Goal: Task Accomplishment & Management: Manage account settings

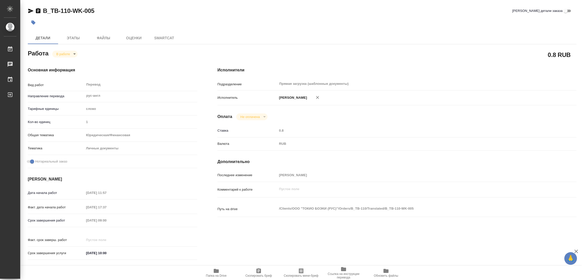
type textarea "x"
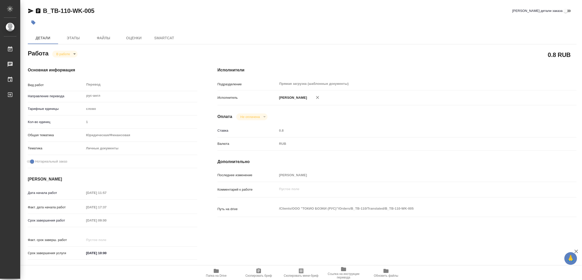
type textarea "x"
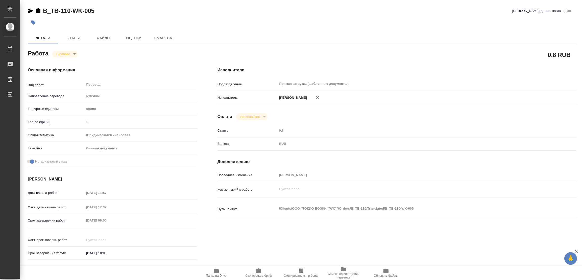
type textarea "x"
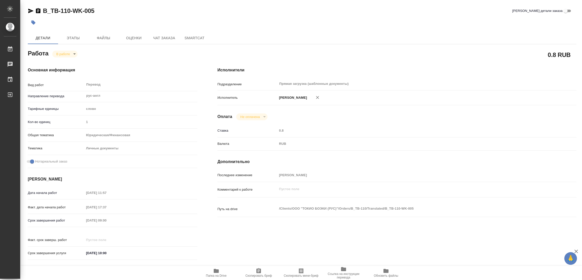
type textarea "x"
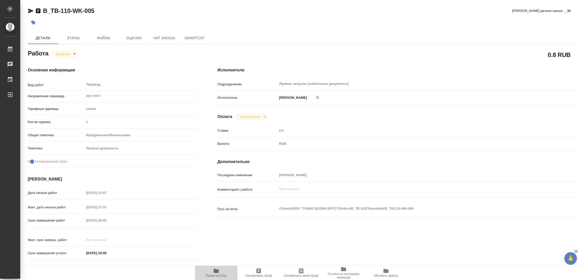
click at [216, 270] on icon "button" at bounding box center [216, 270] width 5 height 4
type textarea "x"
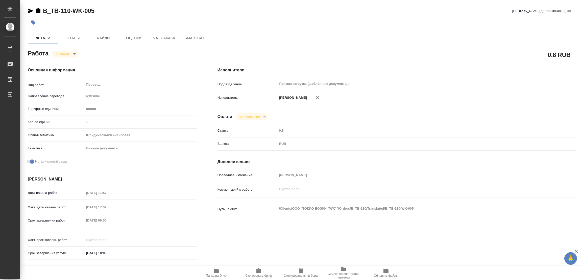
type textarea "x"
click at [69, 36] on span "Этапы" at bounding box center [73, 38] width 24 height 6
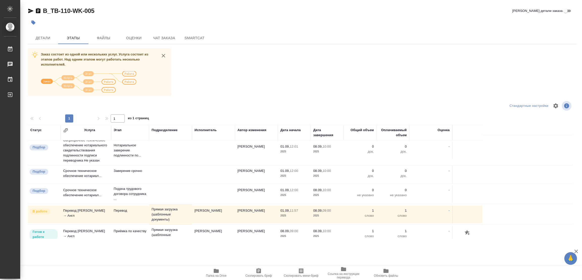
scroll to position [159, 0]
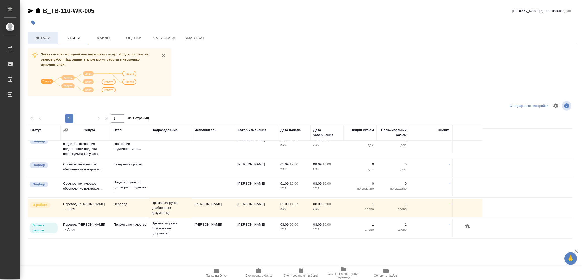
click at [39, 38] on span "Детали" at bounding box center [43, 38] width 24 height 6
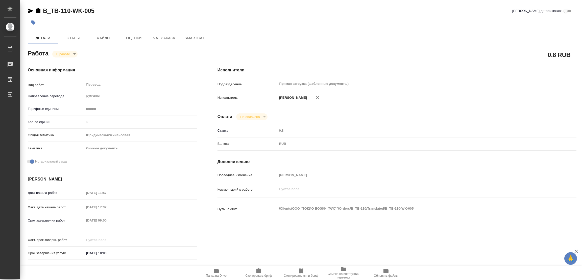
type textarea "x"
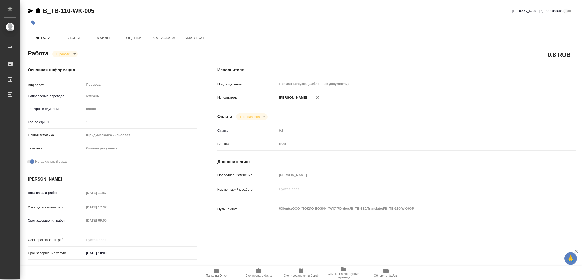
type textarea "x"
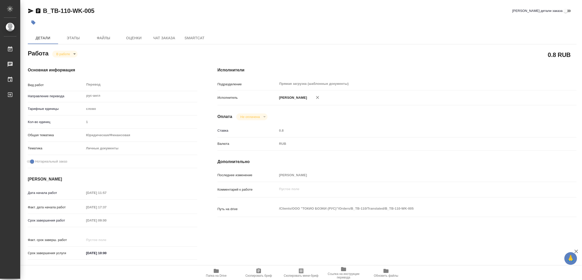
type textarea "x"
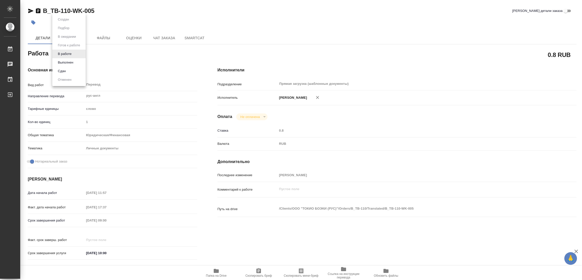
click at [62, 56] on body "🙏 .cls-1 fill:#fff; AWATERA Popova Galina Работы 0 Чаты График Выйти B_TB-110-W…" at bounding box center [291, 140] width 582 height 280
click at [62, 62] on button "Выполнен" at bounding box center [65, 63] width 18 height 6
type textarea "x"
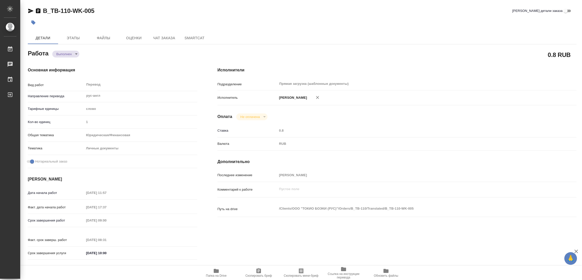
type textarea "x"
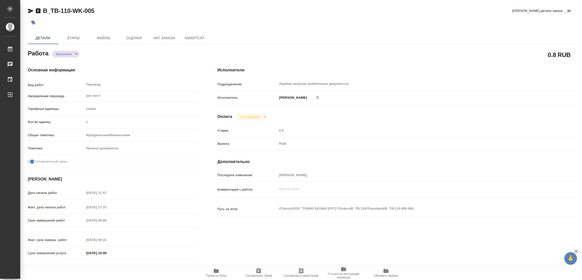
type textarea "x"
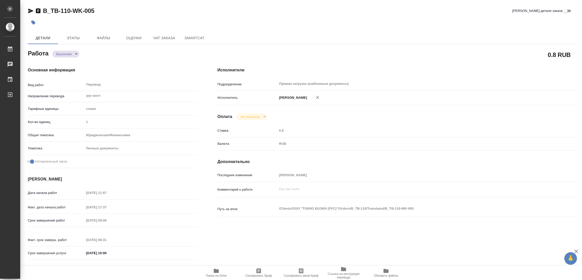
type textarea "x"
click at [34, 21] on icon "button" at bounding box center [33, 22] width 5 height 5
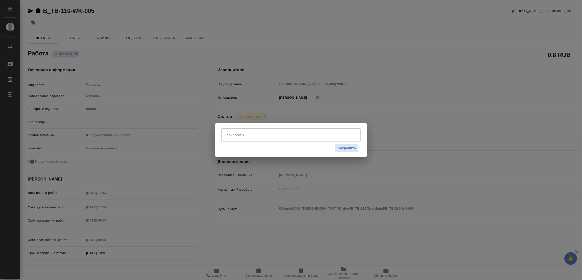
click at [251, 135] on input "Тэги работы" at bounding box center [286, 134] width 125 height 9
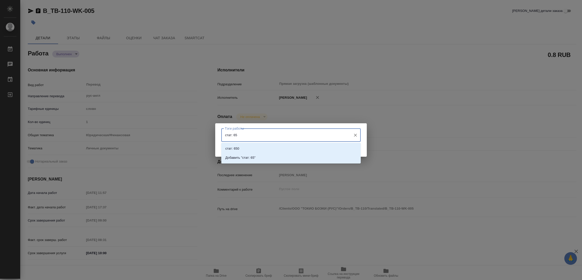
type input "стат: 659"
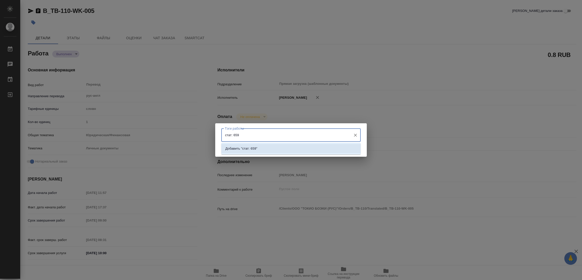
click at [250, 149] on p "Добавить "стат: 659"" at bounding box center [241, 148] width 32 height 5
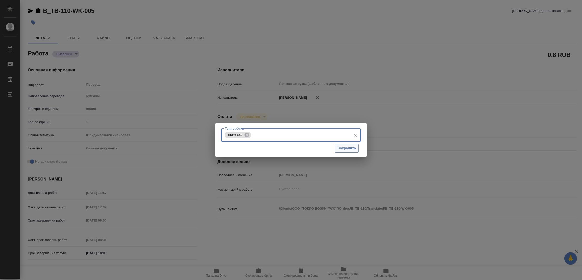
click at [347, 146] on span "Сохранить" at bounding box center [347, 148] width 18 height 6
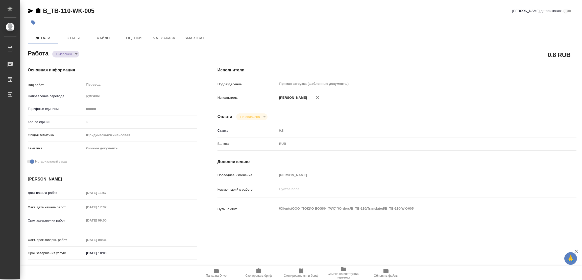
type input "completed"
type textarea "Перевод"
type textarea "x"
type input "рус-англ"
type input "5a8b1489cc6b4906c91bfd90"
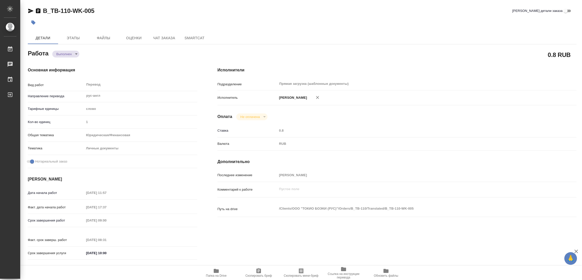
type input "1"
type input "yr-fn"
type input "5a8b8b956a9677013d343cfe"
checkbox input "true"
type input "01.09.2025 11:57"
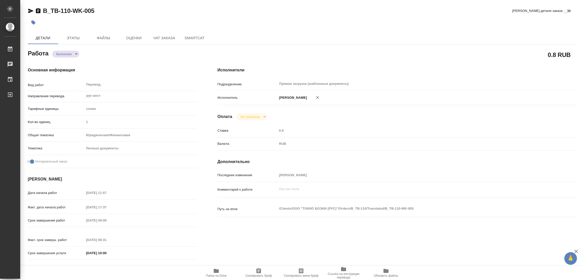
type input "04.09.2025 17:37"
type input "08.09.2025 09:00"
type input "08.09.2025 08:31"
type input "08.09.2025 10:00"
type input "Прямая загрузка (шаблонные документы)"
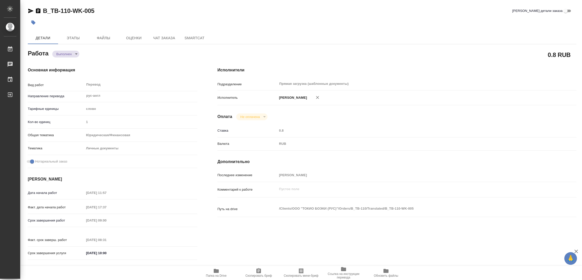
type input "notPayed"
type input "0.8"
type input "RUB"
type input "[PERSON_NAME]"
type textarea "x"
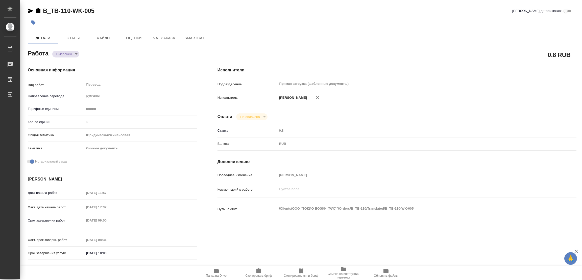
type textarea "/Clients/ООО "ТОКИО БОЭКИ (РУС)"/Orders/B_TB-110/Translated/B_TB-110-WK-005"
type textarea "x"
type input "B_TB-110"
type input "Перевод Стандарт"
type input "Корректура, Редактура, Перевод, Приёмка по качеству, Постредактура машинного пе…"
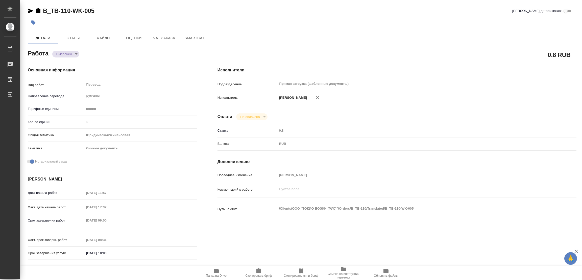
type input "Богомолова Анастасия"
type input "/Clients/ООО "ТОКИО БОЭКИ (РУС)"/Orders/B_TB-110"
type textarea "x"
type textarea "номер прошлого заказа B_TB-106 в рефе скан прошлой справки и ее перевод в пн/вт…"
type textarea "x"
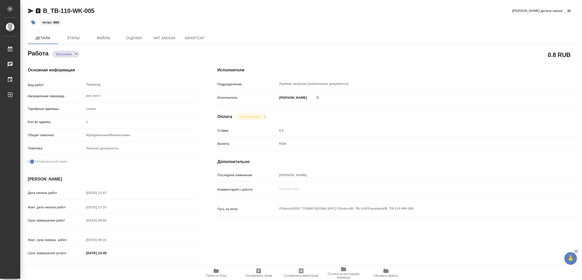
type textarea "x"
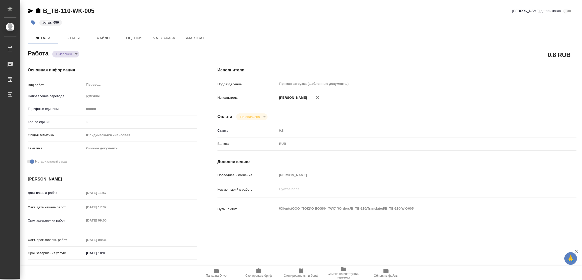
type textarea "x"
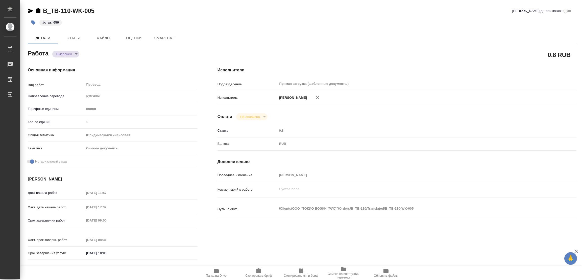
type textarea "x"
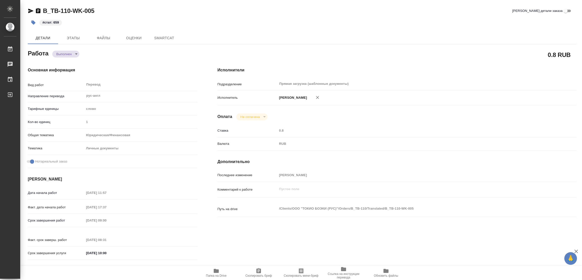
type textarea "x"
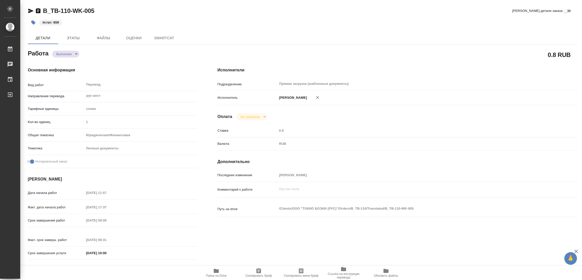
type textarea "x"
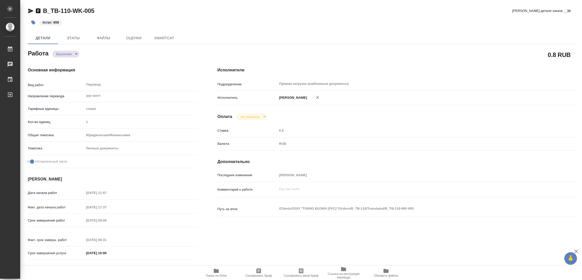
type textarea "x"
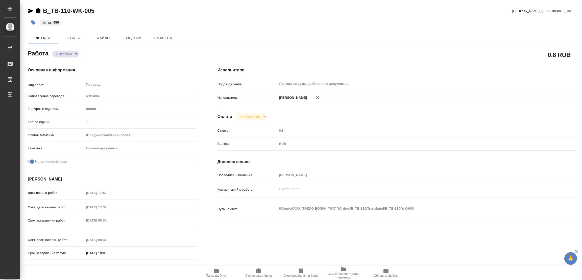
type textarea "x"
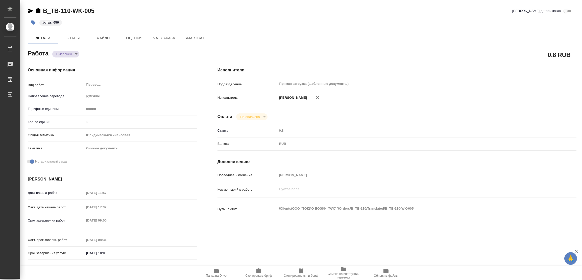
type textarea "x"
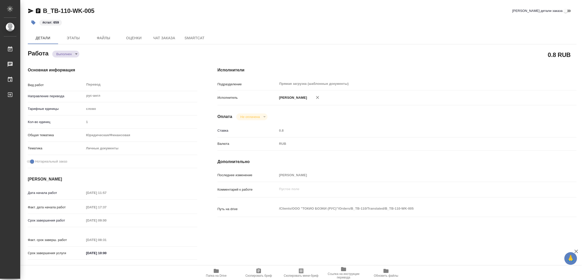
type textarea "x"
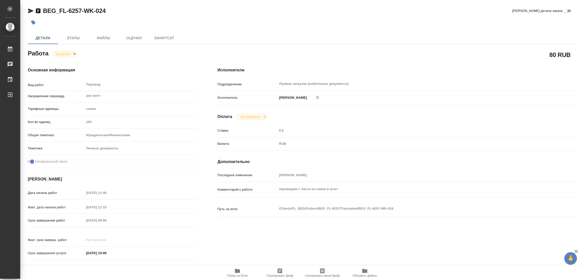
type textarea "x"
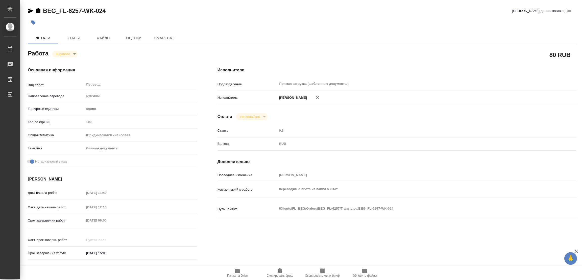
type textarea "x"
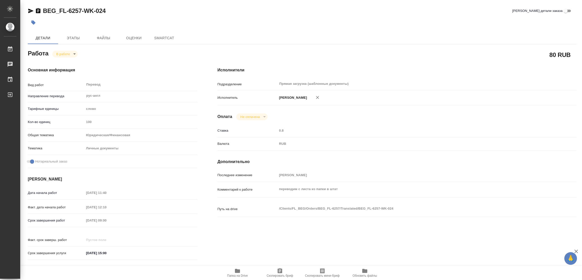
type textarea "x"
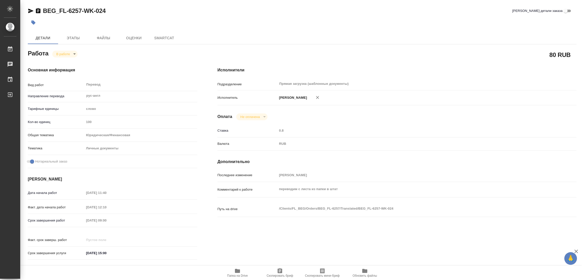
type textarea "x"
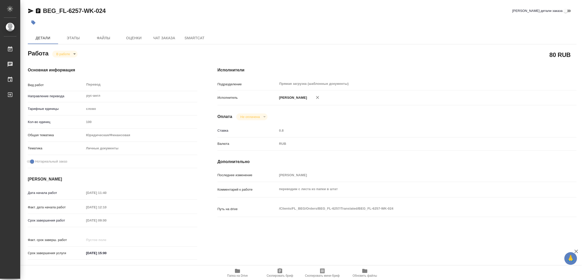
type textarea "x"
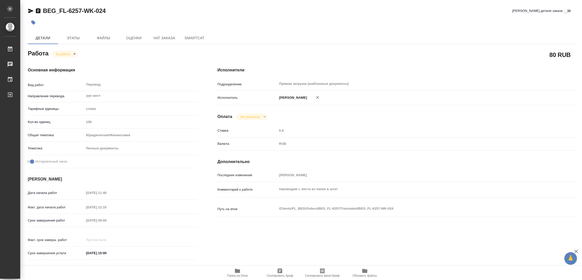
type textarea "x"
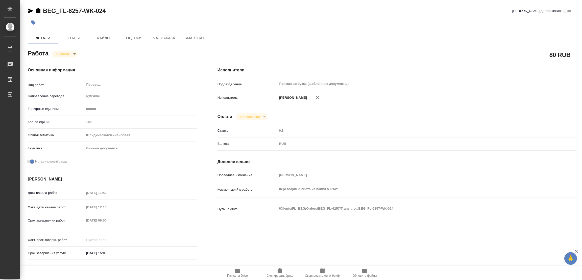
click at [232, 272] on span "Папка на Drive" at bounding box center [237, 272] width 36 height 10
type textarea "x"
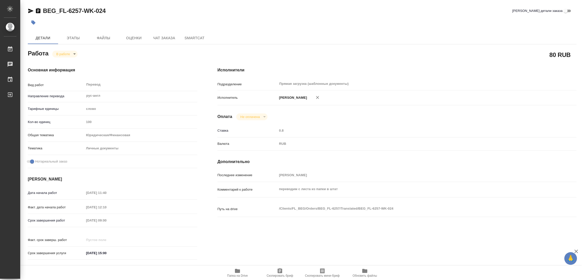
type textarea "x"
click at [75, 37] on span "Этапы" at bounding box center [73, 38] width 24 height 6
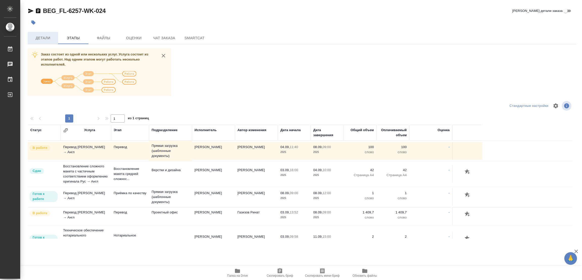
click at [43, 34] on button "Детали" at bounding box center [43, 38] width 30 height 12
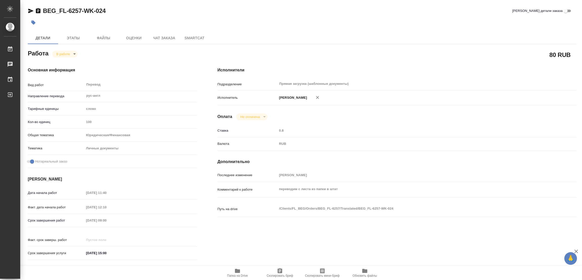
type textarea "x"
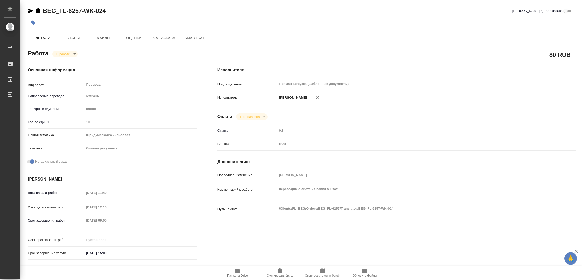
type textarea "x"
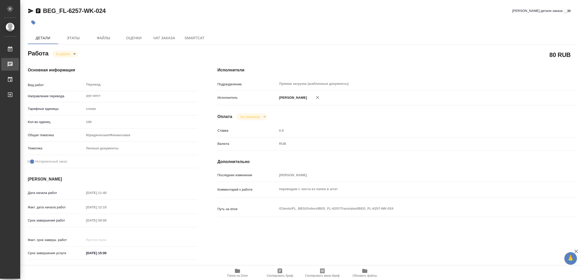
type textarea "x"
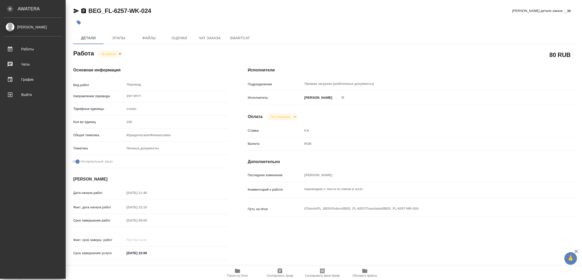
type textarea "x"
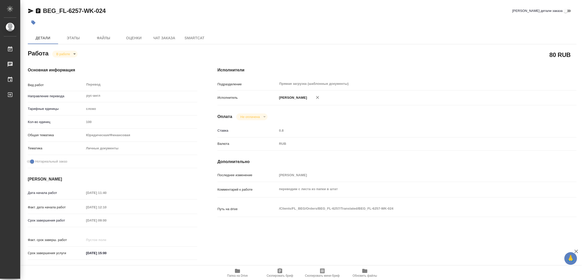
type textarea "x"
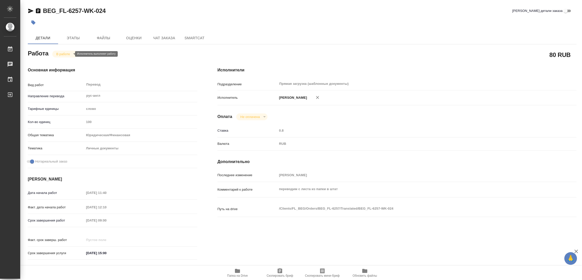
click at [67, 54] on body "🙏 .cls-1 fill:#fff; AWATERA Popova Galina Работы 0 Чаты График Выйти BEG_FL-625…" at bounding box center [291, 140] width 582 height 280
click at [66, 61] on button "Выполнен" at bounding box center [65, 63] width 18 height 6
type textarea "x"
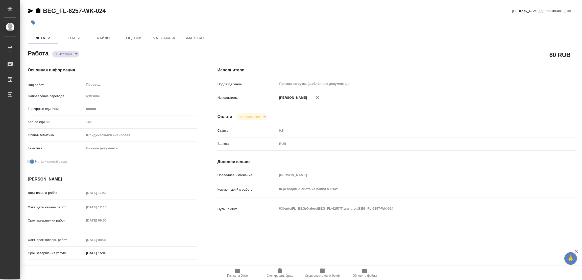
type textarea "x"
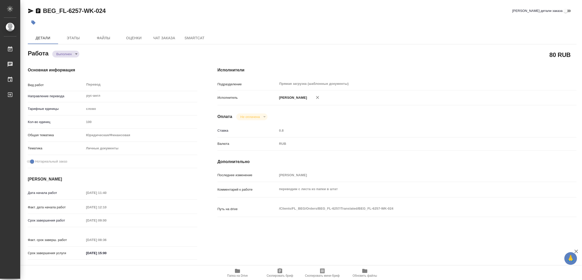
type textarea "x"
click at [34, 23] on icon "button" at bounding box center [33, 22] width 4 height 4
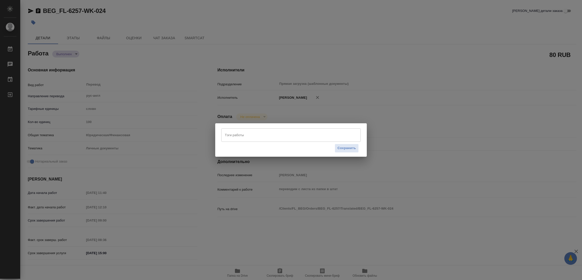
type textarea "x"
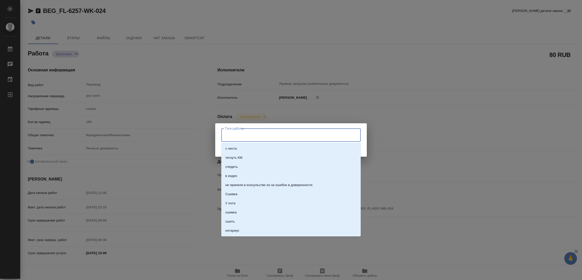
click at [227, 133] on input "Тэги работы" at bounding box center [286, 134] width 125 height 9
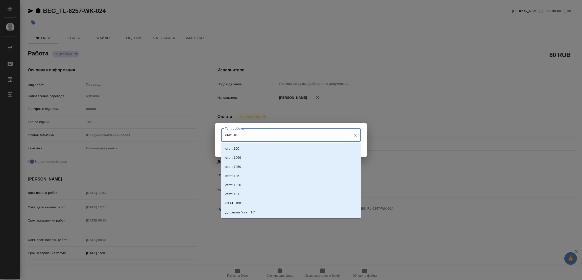
type input "стат: 100"
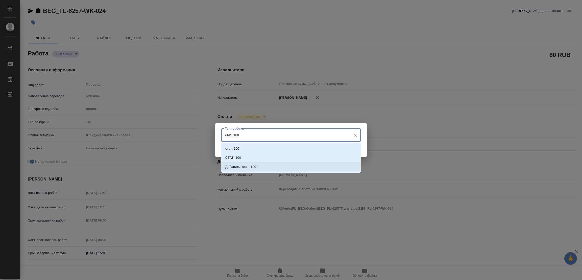
click at [247, 168] on p "Добавить "стат: 100"" at bounding box center [241, 166] width 32 height 5
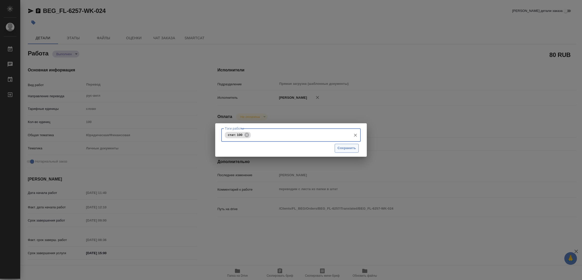
click at [351, 146] on span "Сохранить" at bounding box center [347, 148] width 18 height 6
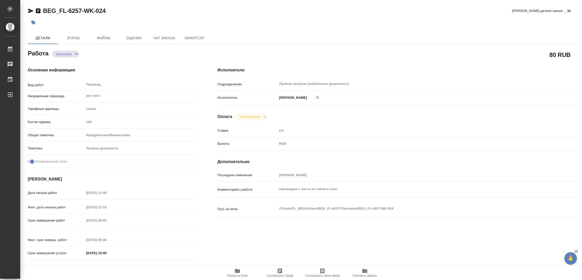
type input "completed"
type textarea "Перевод"
type textarea "x"
type input "рус-англ"
type input "5a8b1489cc6b4906c91bfd90"
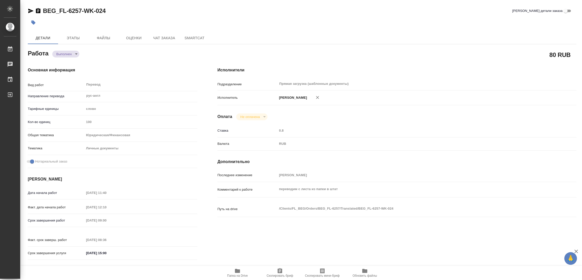
type input "100"
type input "yr-fn"
type input "5a8b8b956a9677013d343cfe"
checkbox input "true"
type input "04.09.2025 11:40"
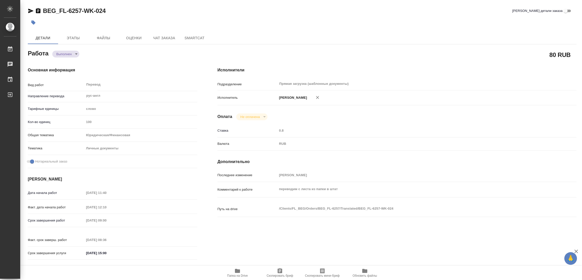
type input "04.09.2025 12:10"
type input "[DATE] 09:00"
type input "08.09.2025 08:36"
type input "08.09.2025 15:00"
type input "Прямая загрузка (шаблонные документы)"
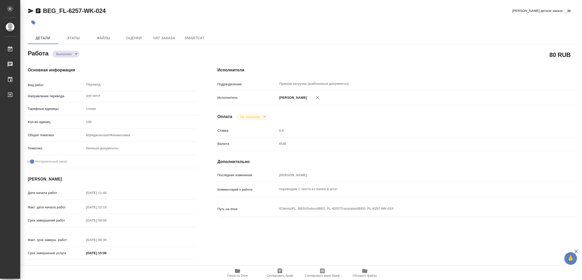
type input "notPayed"
type input "0.8"
type input "RUB"
type input "[PERSON_NAME] [PERSON_NAME]"
type textarea "переводим с листа из папки в штат"
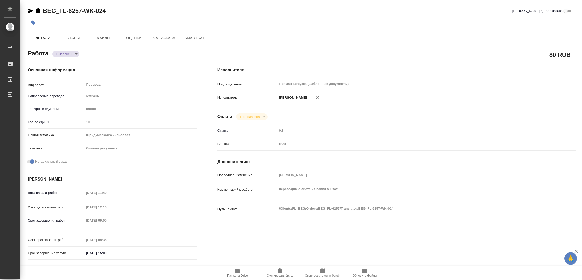
type textarea "x"
type textarea "/Clients/FL_BEG/Orders/BEG_FL-6257/Translated/BEG_FL-6257-WK-024"
type textarea "x"
type input "BEG_FL-6257"
type input "Перевод Стандарт"
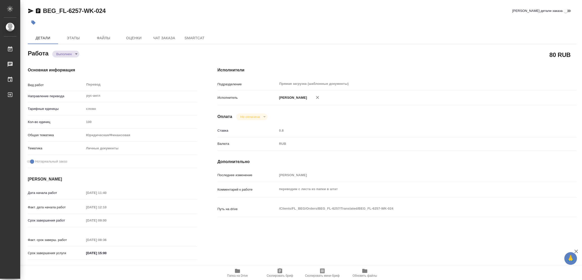
type input "Приёмка по качеству, Редактура, Перевод, Постредактура машинного перевода, Корр…"
type input "Антонова Кристина"
type input "Петрова Валерия"
type input "/Clients/FL_BEG/Orders/BEG_FL-6257"
type textarea "x"
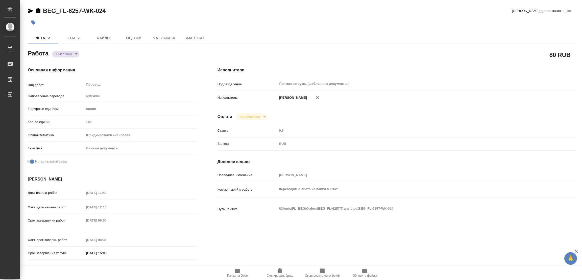
type textarea "Апостиль для Канады. Перевод под нот. Будет доперевод апостилей. Один из файлов…"
type textarea "x"
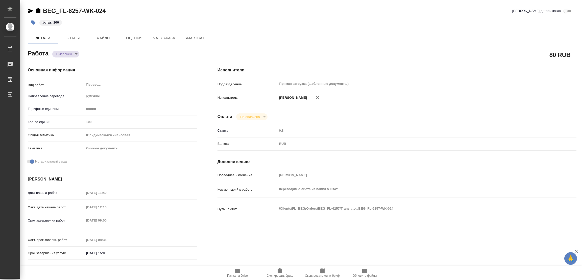
type textarea "x"
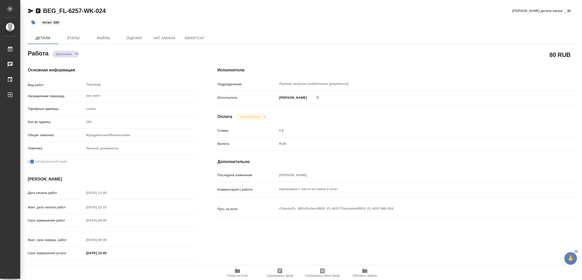
type textarea "x"
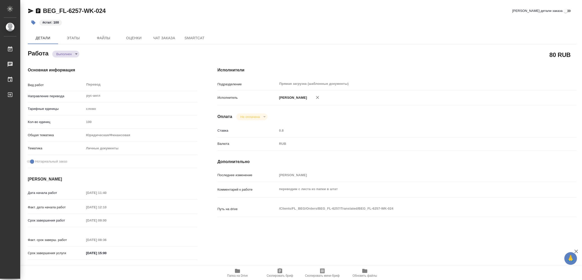
type textarea "x"
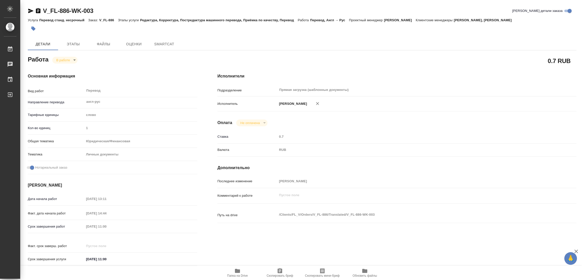
type textarea "x"
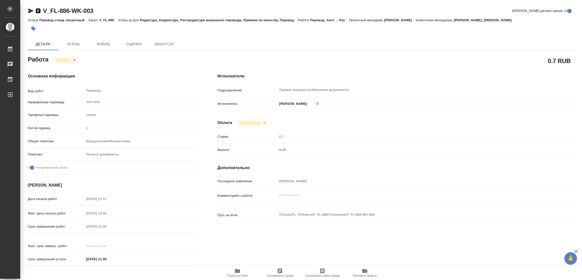
type textarea "x"
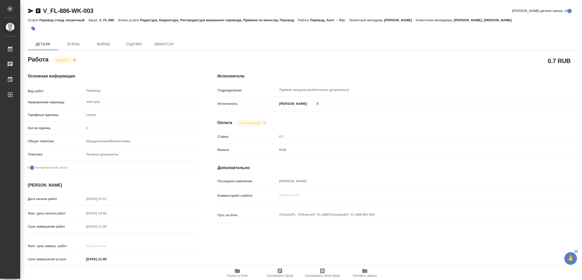
type textarea "x"
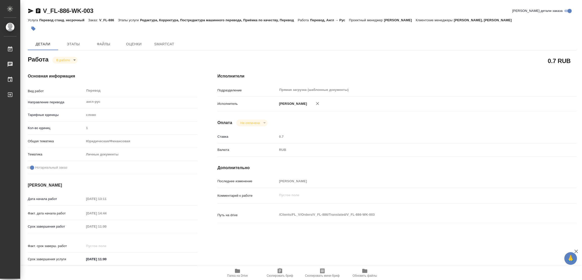
type textarea "x"
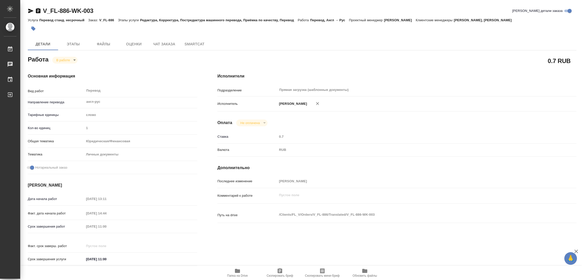
type textarea "x"
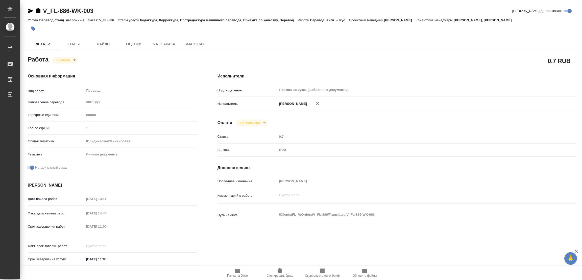
type textarea "x"
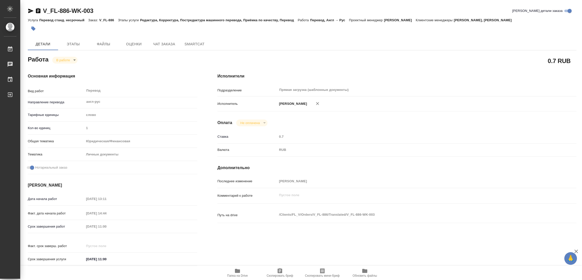
click at [238, 270] on icon "button" at bounding box center [237, 270] width 5 height 4
click at [71, 45] on span "Этапы" at bounding box center [73, 44] width 24 height 6
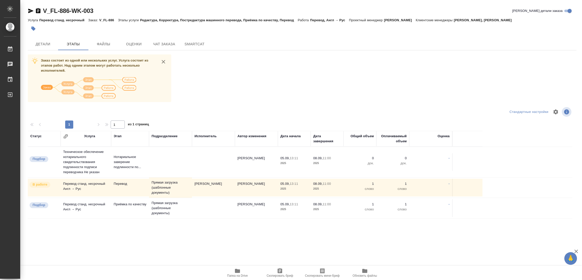
click at [267, 110] on div at bounding box center [302, 112] width 183 height 12
click at [38, 43] on span "Детали" at bounding box center [43, 44] width 24 height 6
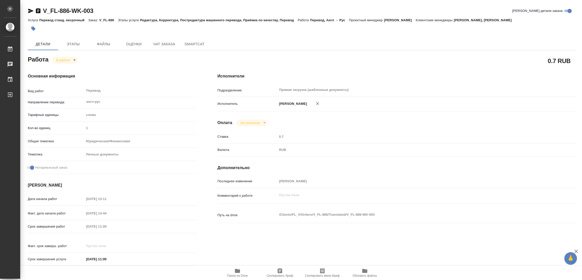
type textarea "x"
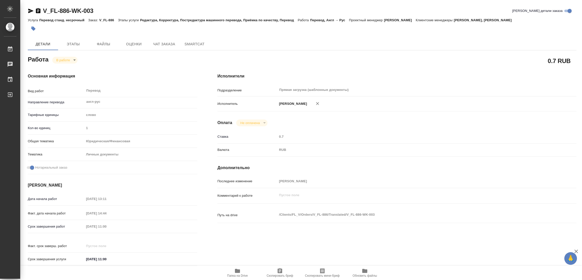
type textarea "x"
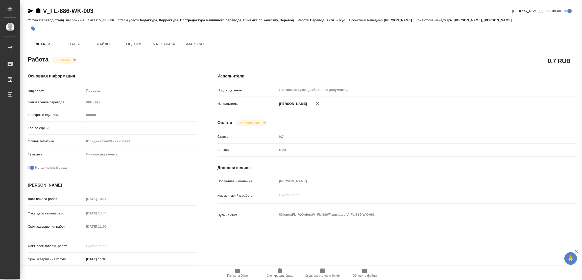
type textarea "x"
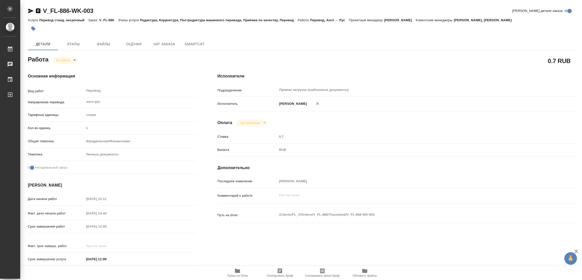
click at [61, 57] on body "🙏 .cls-1 fill:#fff; AWATERA Popova Galina Работы 0 Чаты График Выйти V_FL-886-W…" at bounding box center [291, 140] width 582 height 280
click at [64, 69] on button "Выполнен" at bounding box center [65, 69] width 18 height 6
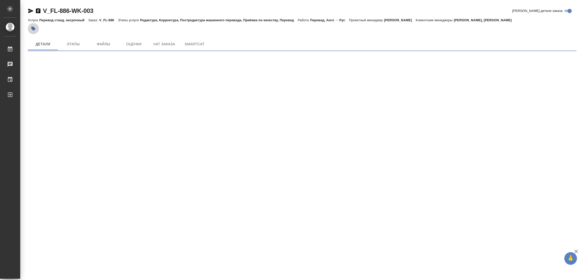
click at [33, 28] on icon "button" at bounding box center [33, 29] width 4 height 4
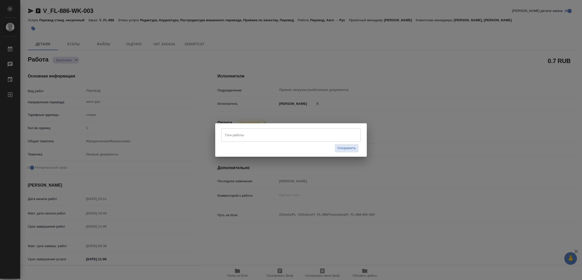
type textarea "x"
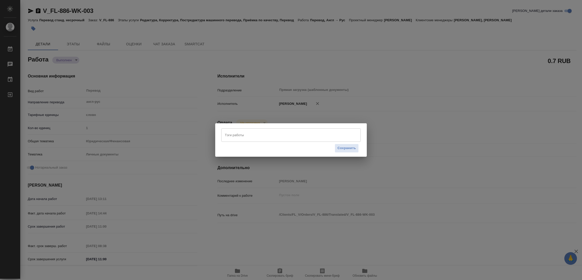
type textarea "x"
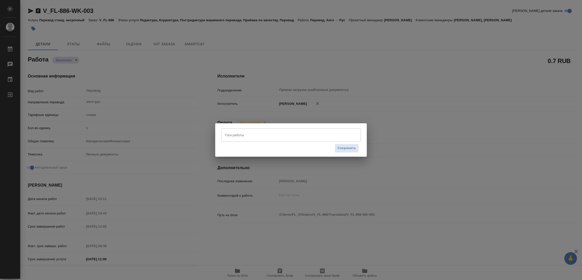
type textarea "x"
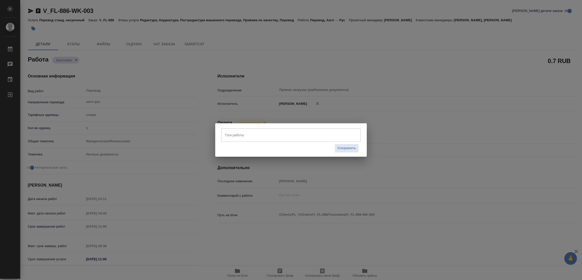
click at [272, 134] on input "Тэги работы" at bounding box center [286, 134] width 125 height 9
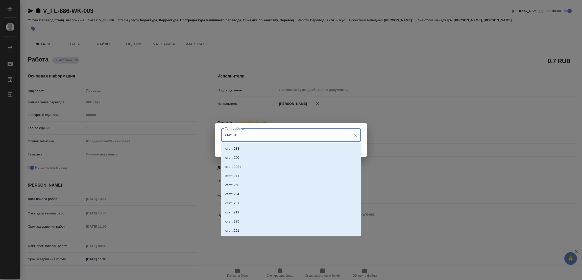
type input "стат: 200"
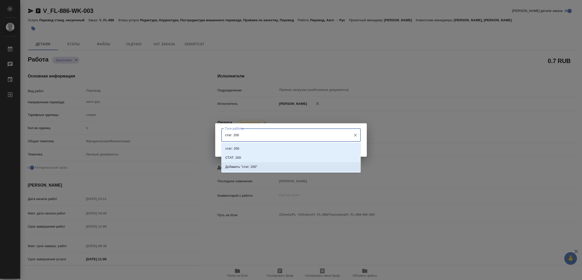
click at [246, 166] on p "Добавить "стат: 200"" at bounding box center [241, 166] width 32 height 5
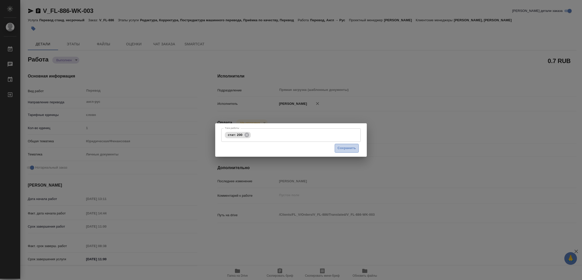
click at [342, 149] on span "Сохранить" at bounding box center [347, 148] width 18 height 6
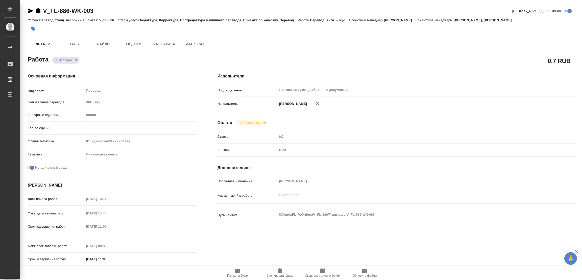
type input "completed"
type textarea "Перевод"
type textarea "x"
type input "англ-рус"
type input "5a8b1489cc6b4906c91bfd90"
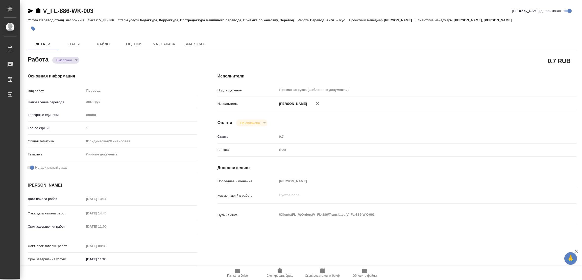
type input "1"
type input "yr-fn"
type input "5a8b8b956a9677013d343cfe"
checkbox input "true"
type input "05.09.2025 13:11"
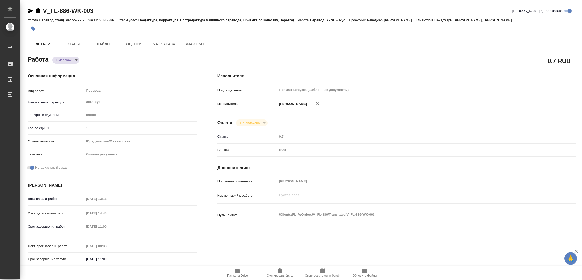
type input "05.09.2025 14:44"
type input "08.09.2025 11:00"
type input "[DATE] 08:38"
type input "[DATE] 11:00"
type input "Прямая загрузка (шаблонные документы)"
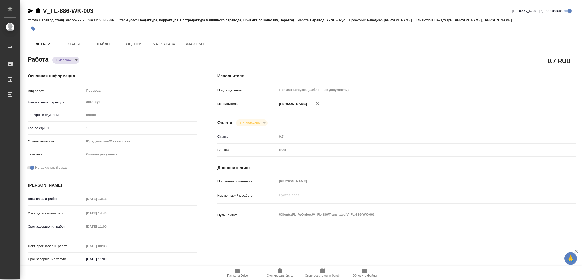
type input "notPayed"
type input "0.7"
type input "RUB"
type input "[PERSON_NAME] [PERSON_NAME]"
type textarea "x"
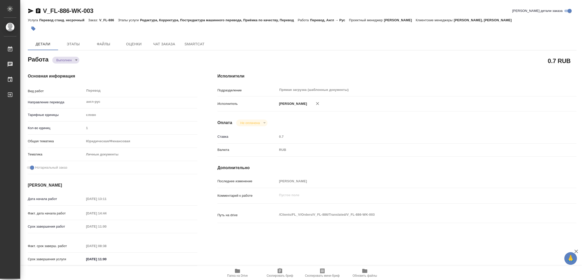
type textarea "/Clients/FL_V/Orders/V_FL-886/Translated/V_FL-886-WK-003"
type textarea "x"
type input "V_FL-886"
type input "Перевод станд. несрочный"
type input "Редактура, Корректура, Постредактура машинного перевода, Приёмка по качеству, П…"
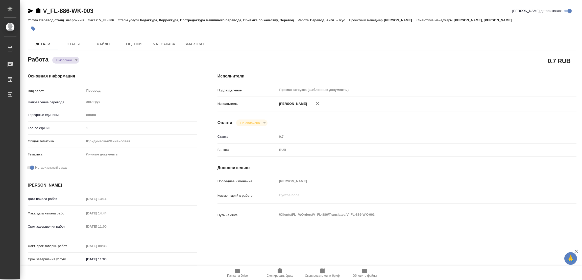
type input "Голубев [PERSON_NAME], [PERSON_NAME]"
type input "/Clients/FL_V/Orders/V_FL-886"
type textarea "x"
type textarea "НОТ В референс вложен файл в помощь. Переводим два паспорта (1 только осн. разв…"
type textarea "x"
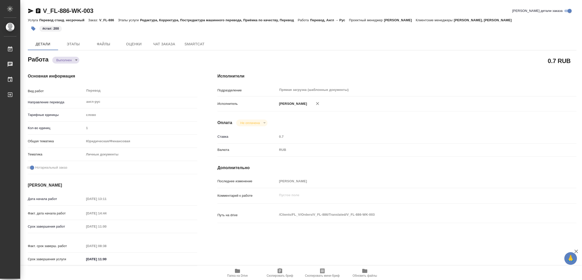
type textarea "x"
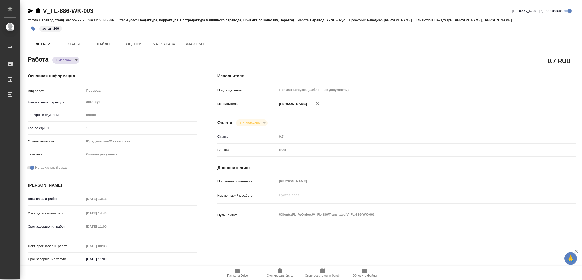
type textarea "x"
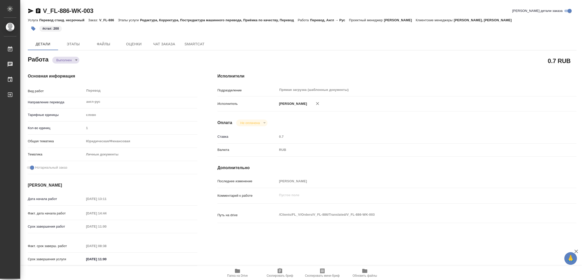
type textarea "x"
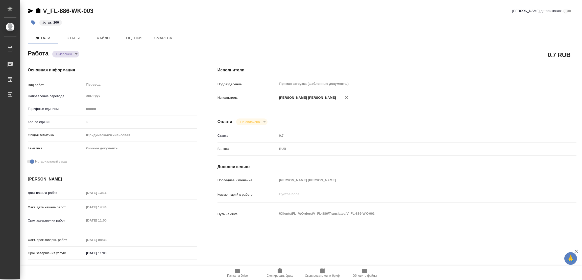
type textarea "x"
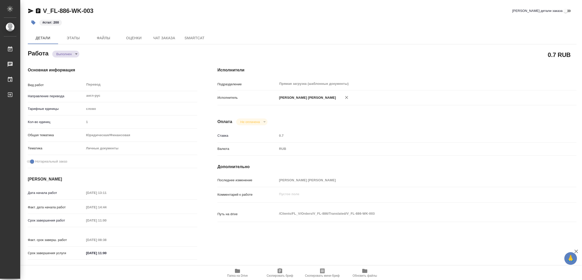
type textarea "x"
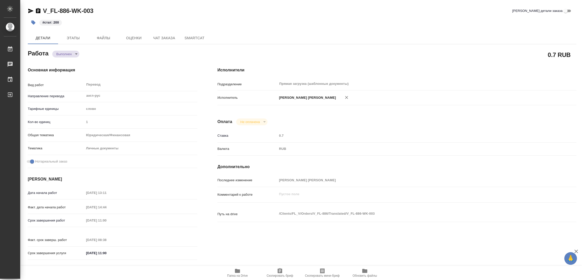
type textarea "x"
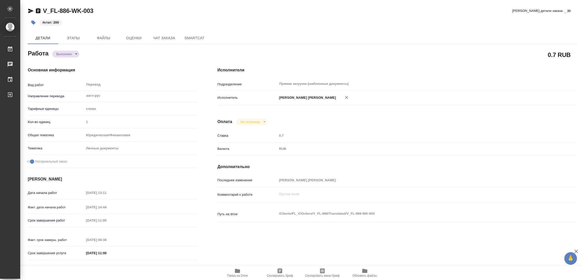
type textarea "x"
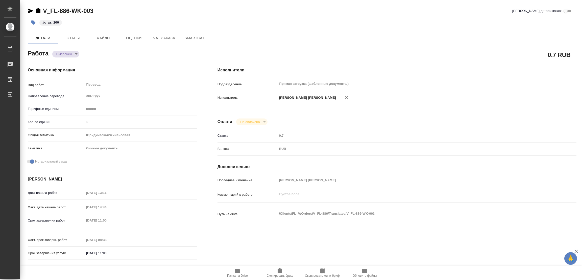
type textarea "x"
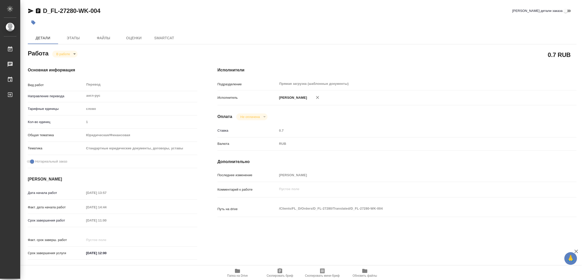
type textarea "x"
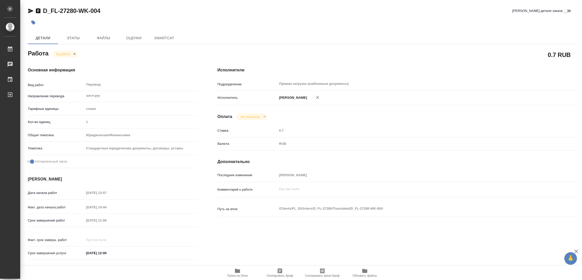
type textarea "x"
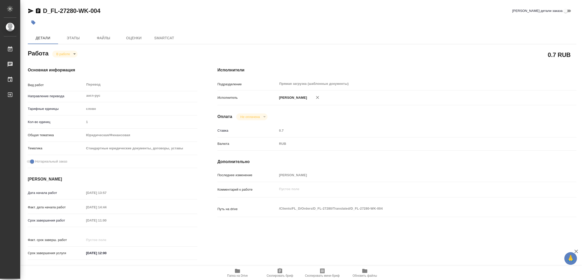
type textarea "x"
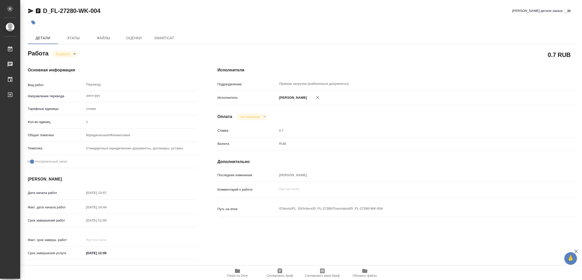
type textarea "x"
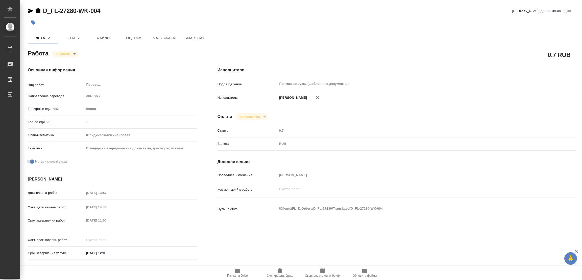
type textarea "x"
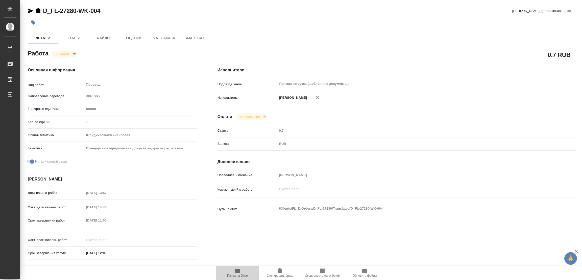
click at [236, 268] on icon "button" at bounding box center [238, 270] width 6 height 6
type textarea "x"
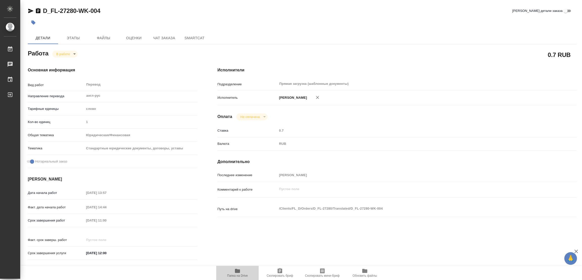
type textarea "x"
click at [77, 37] on span "Этапы" at bounding box center [73, 38] width 24 height 6
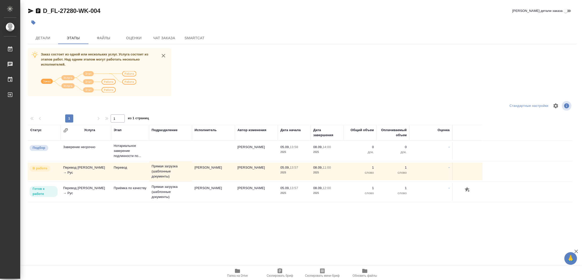
click at [82, 241] on div "D_FL-27280-WK-004 Кратко детали заказа [PERSON_NAME] Файлы Оценки Чат заказа Sm…" at bounding box center [302, 125] width 555 height 251
click at [42, 36] on span "Детали" at bounding box center [43, 38] width 24 height 6
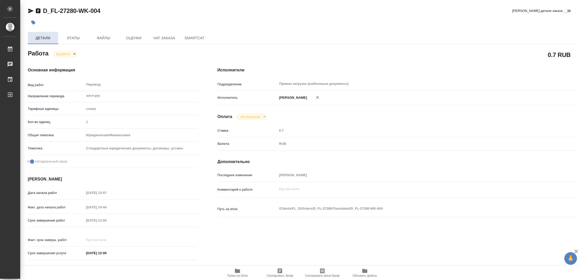
type textarea "x"
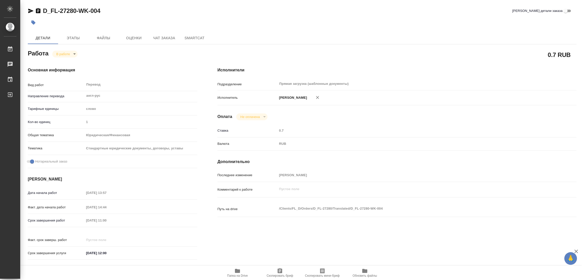
type textarea "x"
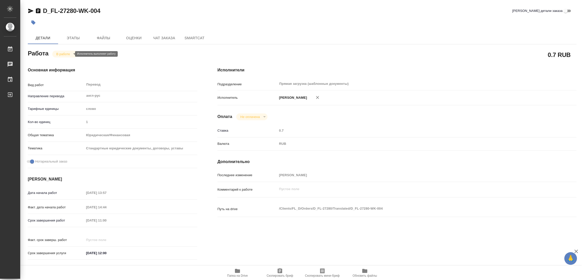
type textarea "x"
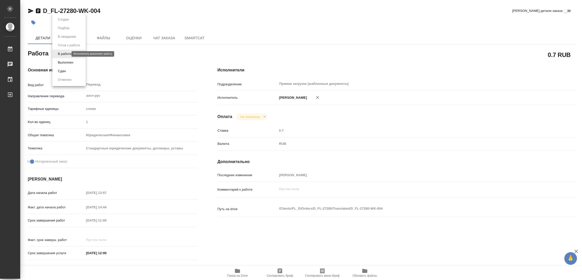
click at [65, 53] on body "🙏 .cls-1 fill:#fff; AWATERA [PERSON_NAME] Работы 0 Чаты График Выйти D_FL-27280…" at bounding box center [291, 140] width 582 height 280
click at [61, 61] on button "Выполнен" at bounding box center [65, 63] width 18 height 6
type textarea "x"
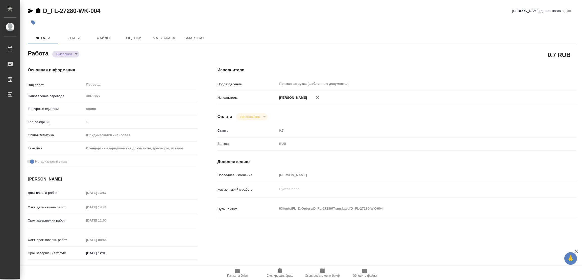
type textarea "x"
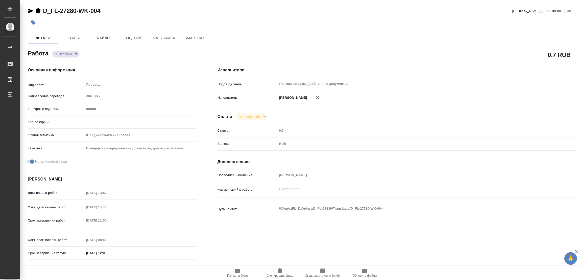
type textarea "x"
click at [35, 24] on icon "button" at bounding box center [33, 22] width 5 height 5
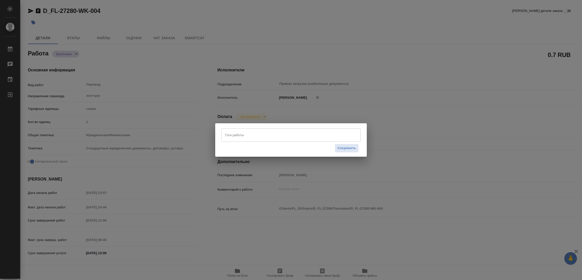
type textarea "x"
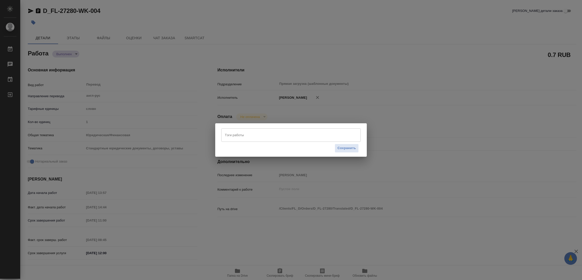
click at [239, 136] on input "Тэги работы" at bounding box center [286, 134] width 125 height 9
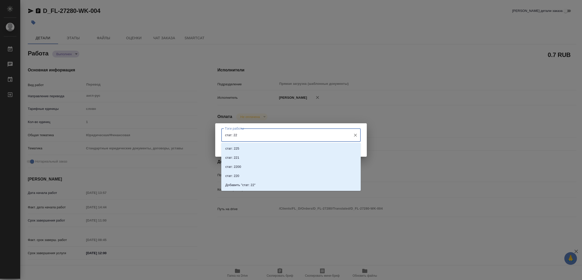
type input "стат: 225"
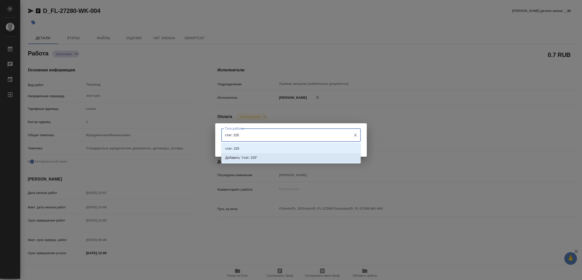
click at [250, 155] on p "Добавить "стат: 225"" at bounding box center [241, 157] width 32 height 5
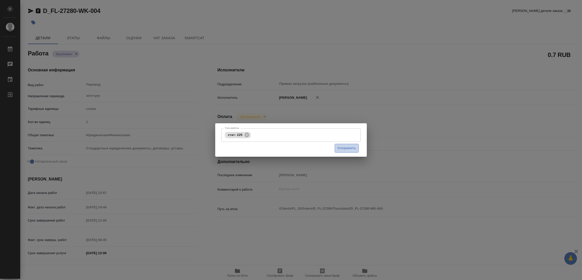
click at [345, 152] on button "Сохранить" at bounding box center [347, 148] width 24 height 9
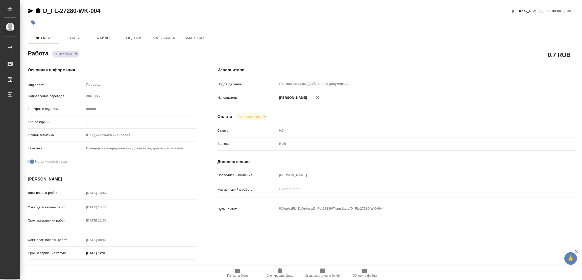
type input "completed"
type textarea "Перевод"
type textarea "x"
type input "англ-рус"
type input "5a8b1489cc6b4906c91bfd90"
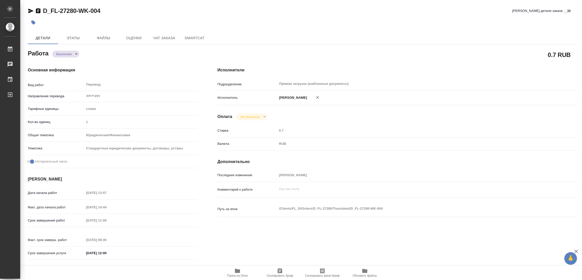
type input "1"
type input "yr-fn"
type input "5f647205b73bc97568ca66bf"
checkbox input "true"
type input "05.09.2025 13:57"
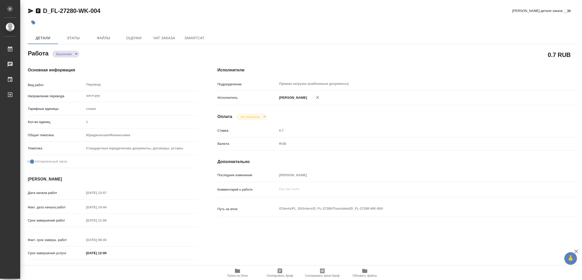
type input "05.09.2025 14:44"
type input "[DATE] 11:00"
type input "08.09.2025 08:45"
type input "08.09.2025 12:00"
type input "Прямая загрузка (шаблонные документы)"
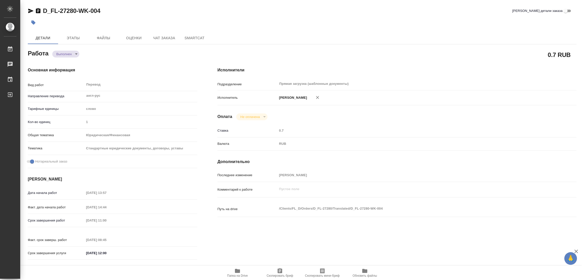
type input "notPayed"
type input "0.7"
type input "RUB"
type input "[PERSON_NAME]"
type textarea "x"
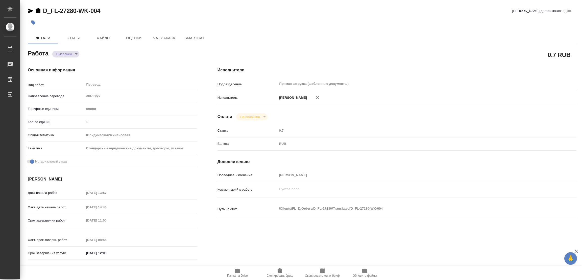
type textarea "/Clients/FL_D/Orders/D_FL-27280/Translated/D_FL-27280-WK-004"
type textarea "x"
type input "D_FL-27280"
type input "Перевод Стандарт"
type input "Постредактура машинного перевода, Приёмка по качеству, Корректура, Перевод, Ред…"
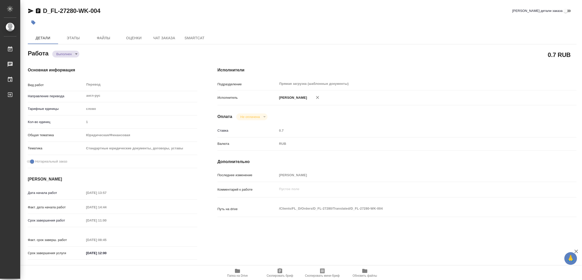
type input "Булахова Елена"
type input "/Clients/FL_D/Orders/D_FL-27280"
type textarea "x"
type textarea "рус текст не перенабиваем"
type textarea "x"
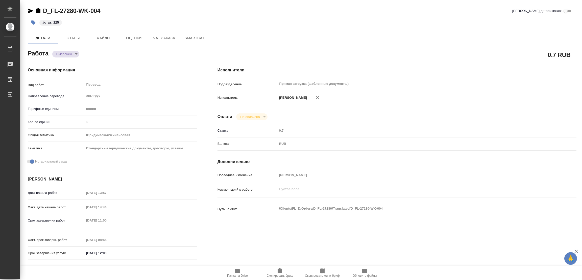
type textarea "x"
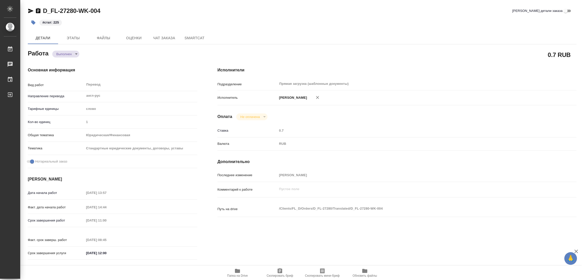
type textarea "x"
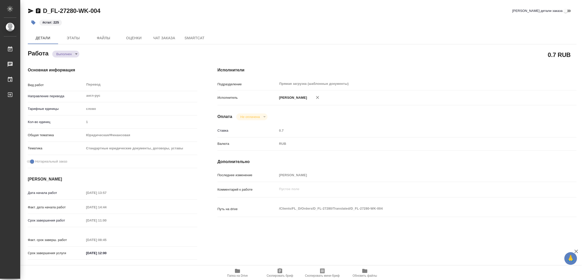
type textarea "x"
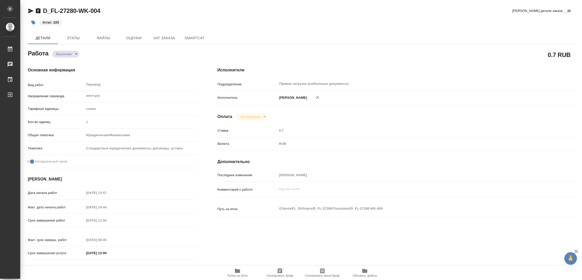
click at [314, 220] on div "Путь на drive /Clients/FL_D/Orders/D_FL-27280/Translated/D_FL-27280-WK-004 x" at bounding box center [397, 212] width 359 height 19
click at [290, 246] on div "Исполнители Подразделение Прямая загрузка (шаблонные документы) ​ Исполнитель П…" at bounding box center [397, 165] width 379 height 216
click at [397, 27] on div "#стат: 225" at bounding box center [302, 22] width 549 height 11
type textarea "x"
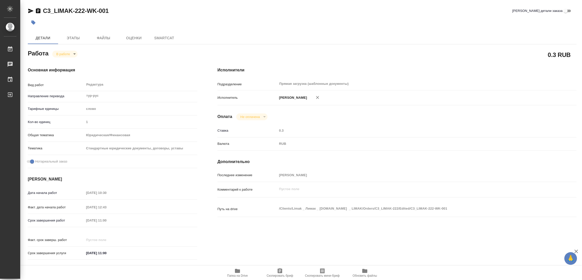
type textarea "x"
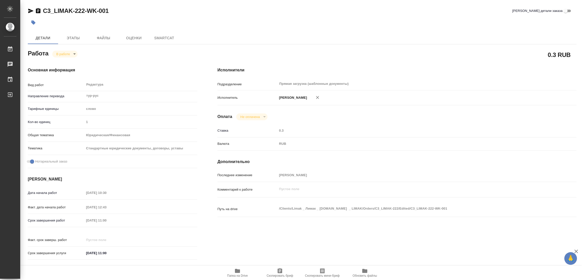
type textarea "x"
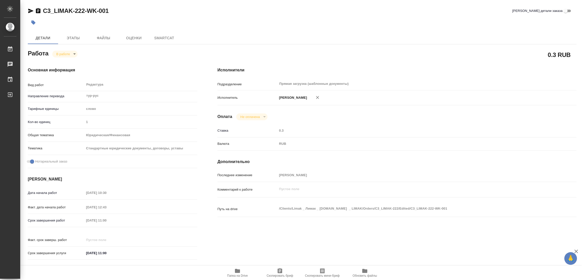
type textarea "x"
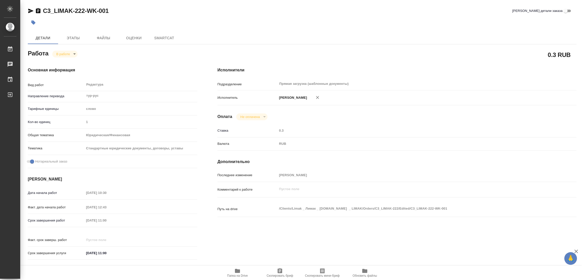
type textarea "x"
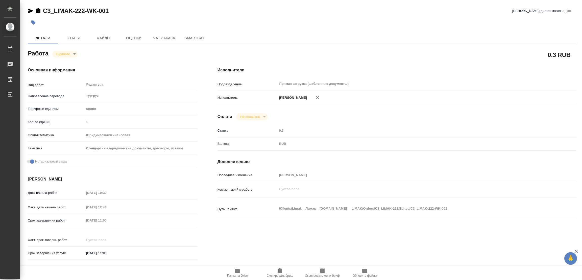
type textarea "x"
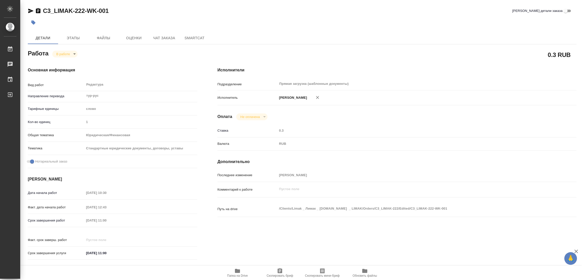
type textarea "x"
click at [236, 270] on icon "button" at bounding box center [237, 270] width 5 height 4
click at [69, 37] on span "Этапы" at bounding box center [73, 38] width 24 height 6
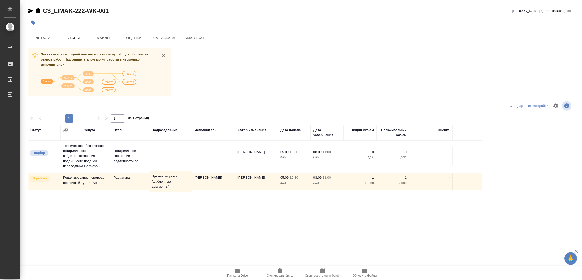
click at [243, 81] on div "Заказ состоит из одной или нескольких услуг. Услуга состоит из этапов работ. На…" at bounding box center [302, 143] width 549 height 190
click at [40, 37] on span "Детали" at bounding box center [43, 38] width 24 height 6
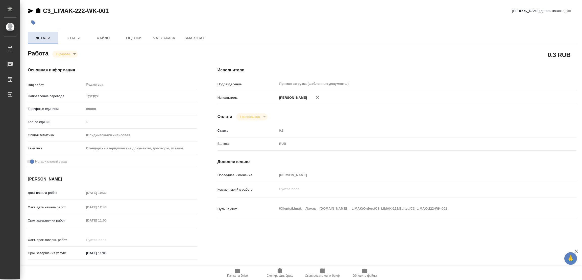
type textarea "x"
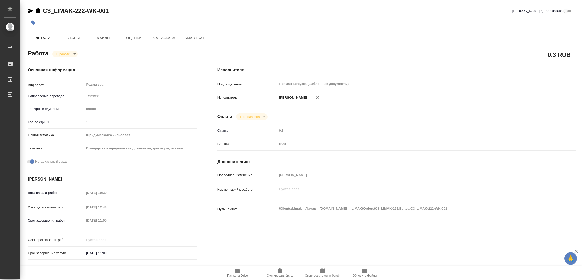
type textarea "x"
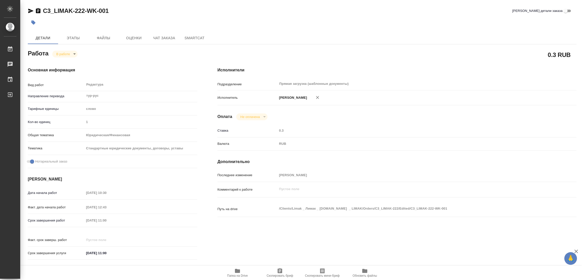
type textarea "x"
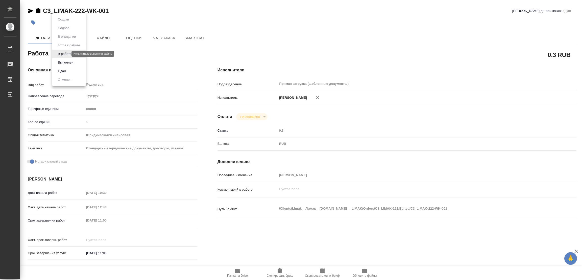
click at [63, 53] on body "🙏 .cls-1 fill:#fff; AWATERA Popova Galina Работы 0 Чаты График Выйти C3_LIMAK-2…" at bounding box center [291, 140] width 582 height 280
click at [61, 60] on button "Выполнен" at bounding box center [65, 63] width 18 height 6
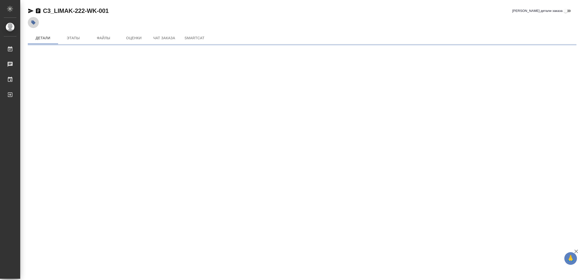
click at [35, 21] on icon "button" at bounding box center [33, 22] width 5 height 5
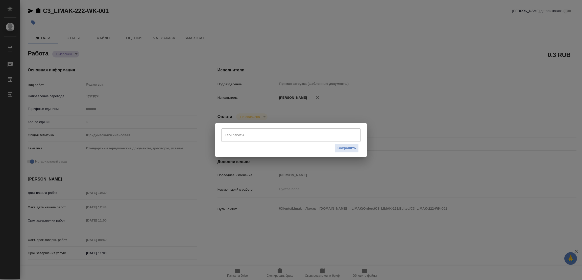
type textarea "x"
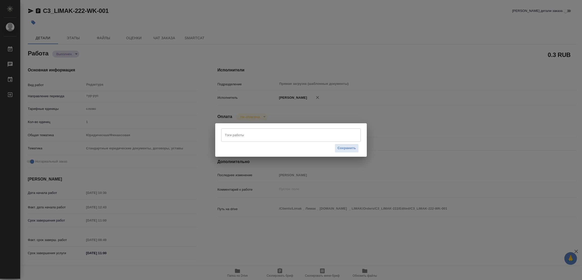
type textarea "x"
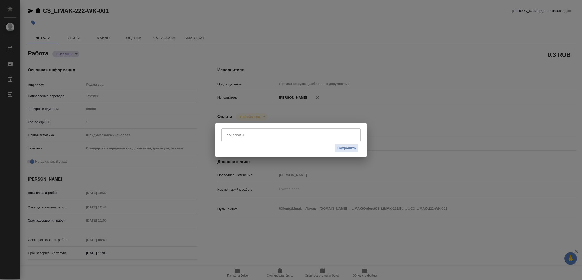
type textarea "x"
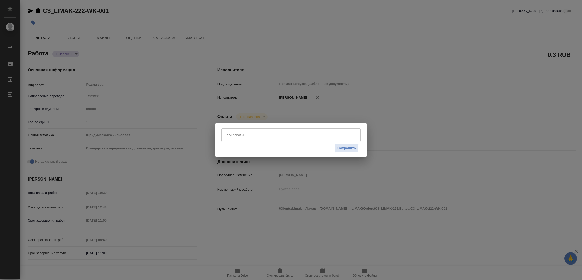
click at [236, 138] on input "Тэги работы" at bounding box center [286, 134] width 125 height 9
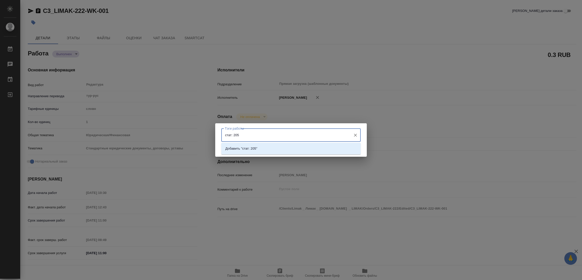
type input "стат: 2056"
click at [248, 147] on p "Добавить "стат: 2056"" at bounding box center [242, 148] width 34 height 5
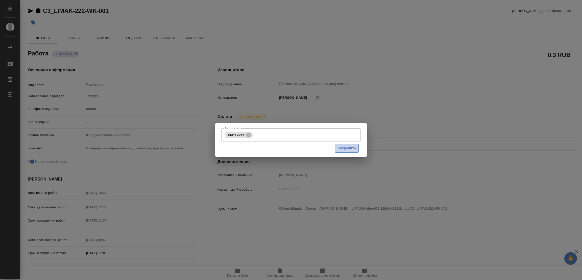
click at [351, 148] on span "Сохранить" at bounding box center [347, 148] width 18 height 6
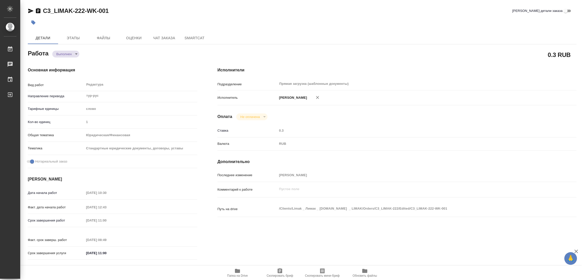
type input "completed"
type textarea "Редактура"
type textarea "x"
type input "тур-рус"
type input "5a8b1489cc6b4906c91bfd90"
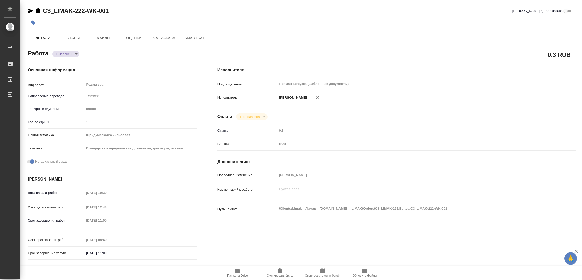
type input "1"
type input "yr-fn"
type input "5f647205b73bc97568ca66bf"
checkbox input "true"
type input "05.09.2025 10:30"
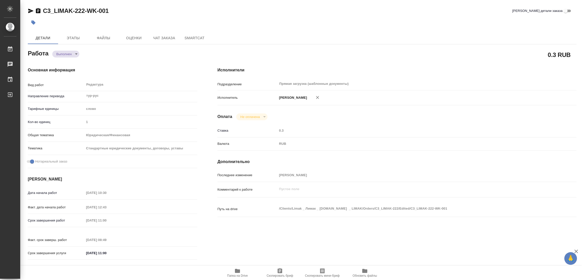
type input "05.09.2025 12:43"
type input "[DATE] 11:00"
type input "08.09.2025 08:49"
type input "[DATE] 11:00"
type input "Прямая загрузка (шаблонные документы)"
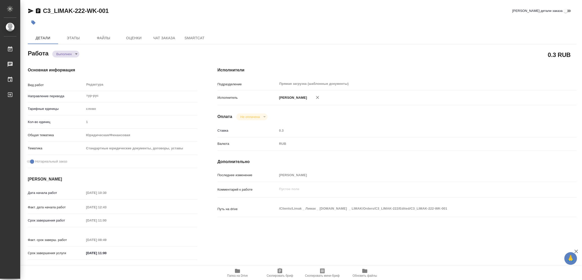
type input "notPayed"
type input "0.3"
type input "RUB"
type input "[PERSON_NAME]"
type textarea "x"
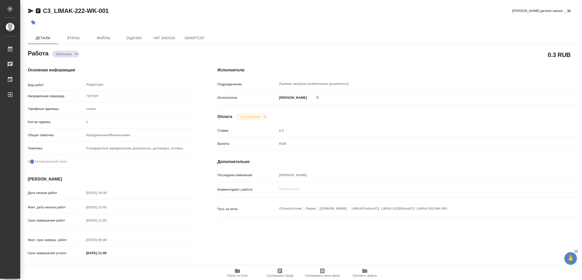
type textarea "/Clients/Limak _ Лимак _ limak.com.tr _ LIMAK/Orders/C3_LIMAK-222/Edited/C3_LIM…"
type textarea "x"
type input "C3_LIMAK-222"
type input "Редактирование перевода несрочный"
type input "Редактура"
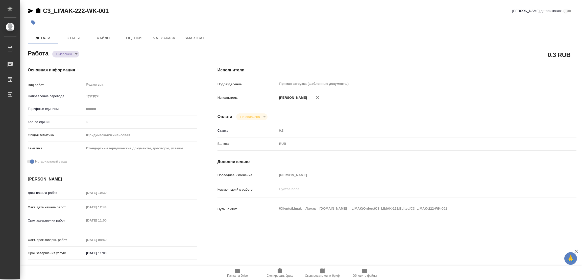
type input "Никитина Татьяна"
type input "/Clients/Limak _ Лимак _ limak.com.tr _ LIMAK/Orders/C3_LIMAK-222"
type textarea "x"
type textarea "допереводим штампы и апостили финальное кол-во слов внесу по стате переводчика"
type textarea "x"
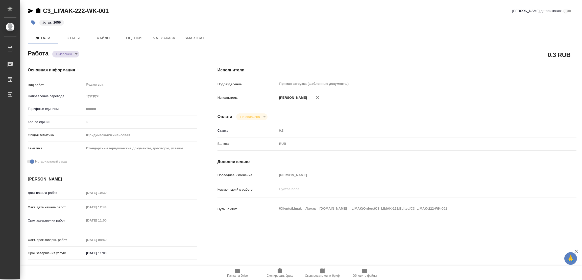
type textarea "x"
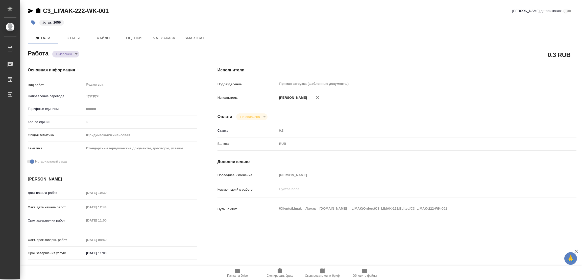
type textarea "x"
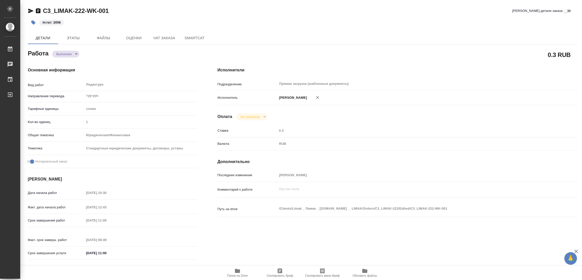
type textarea "x"
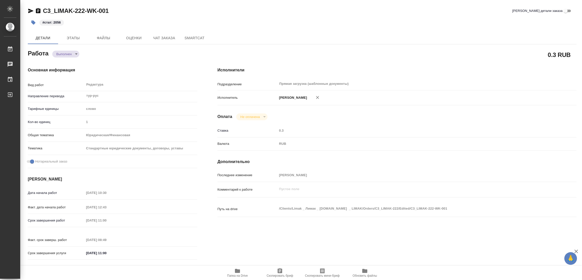
drag, startPoint x: 266, startPoint y: 244, endPoint x: 277, endPoint y: 237, distance: 12.5
click at [267, 243] on div "Исполнители Подразделение Прямая загрузка (шаблонные документы) ​ Исполнитель П…" at bounding box center [397, 165] width 379 height 216
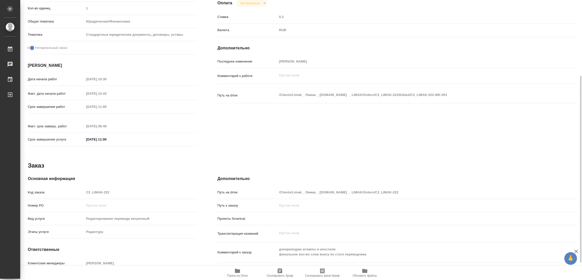
scroll to position [139, 0]
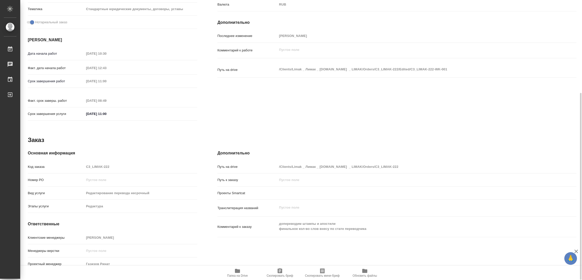
click at [289, 96] on div "Исполнители Подразделение Прямая загрузка (шаблонные документы) ​ Исполнитель П…" at bounding box center [397, 26] width 379 height 216
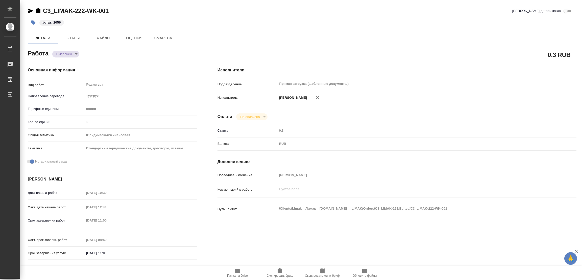
type textarea "x"
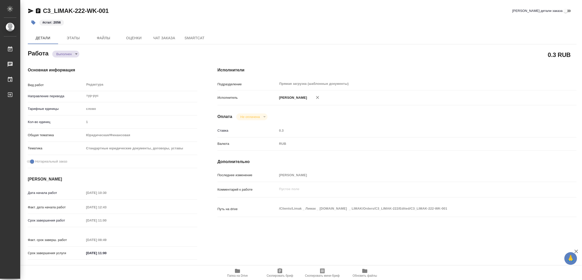
type textarea "x"
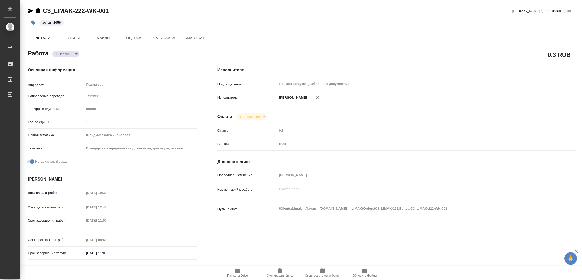
type textarea "x"
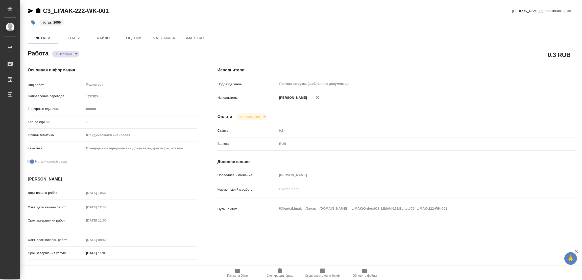
type textarea "x"
